Goal: Go to known website: Go to known website

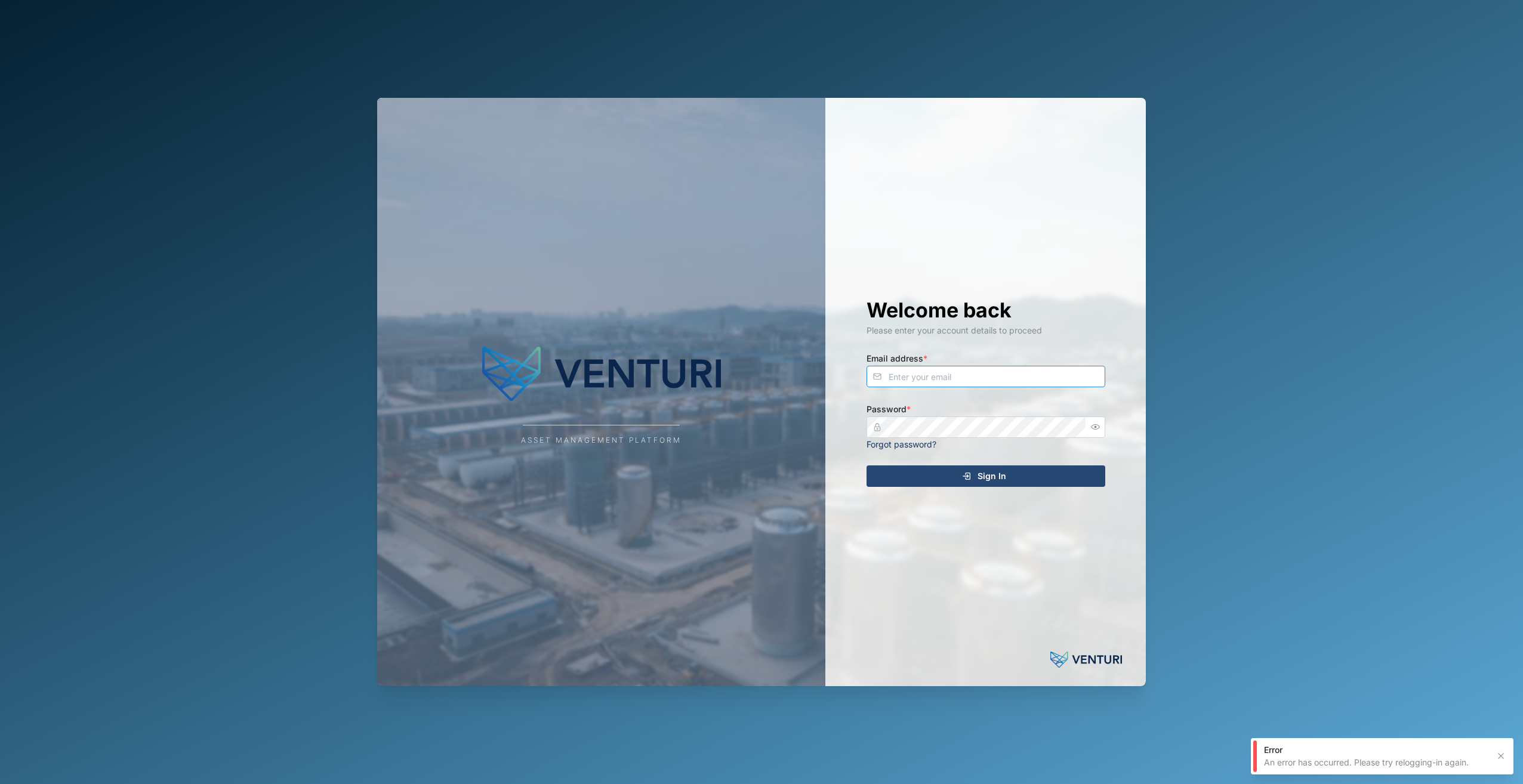
type input "admin@venturi.io"
click at [968, 478] on icon "submit" at bounding box center [967, 476] width 9 height 9
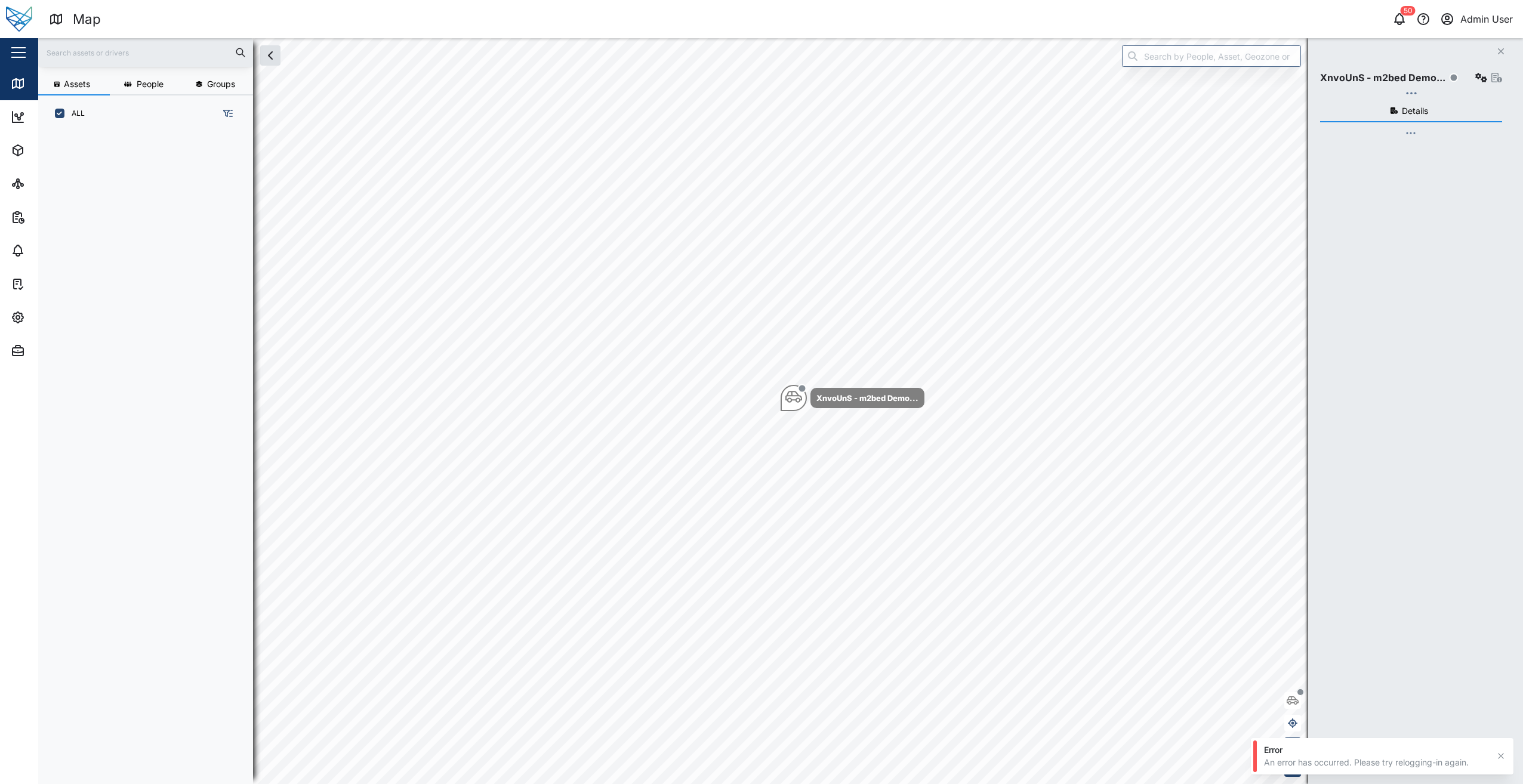
scroll to position [638, 187]
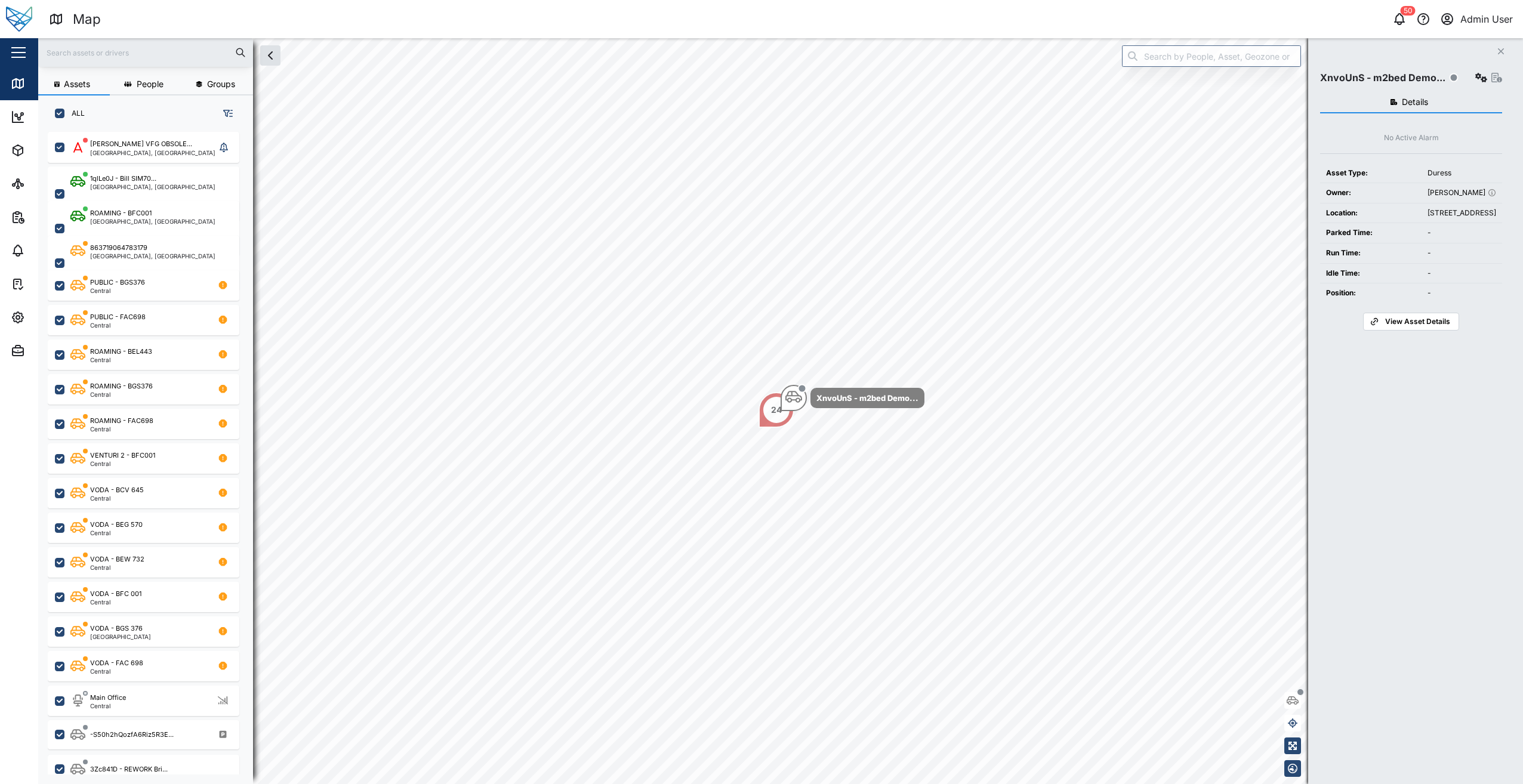
scroll to position [638, 187]
